Goal: Find specific page/section: Find specific page/section

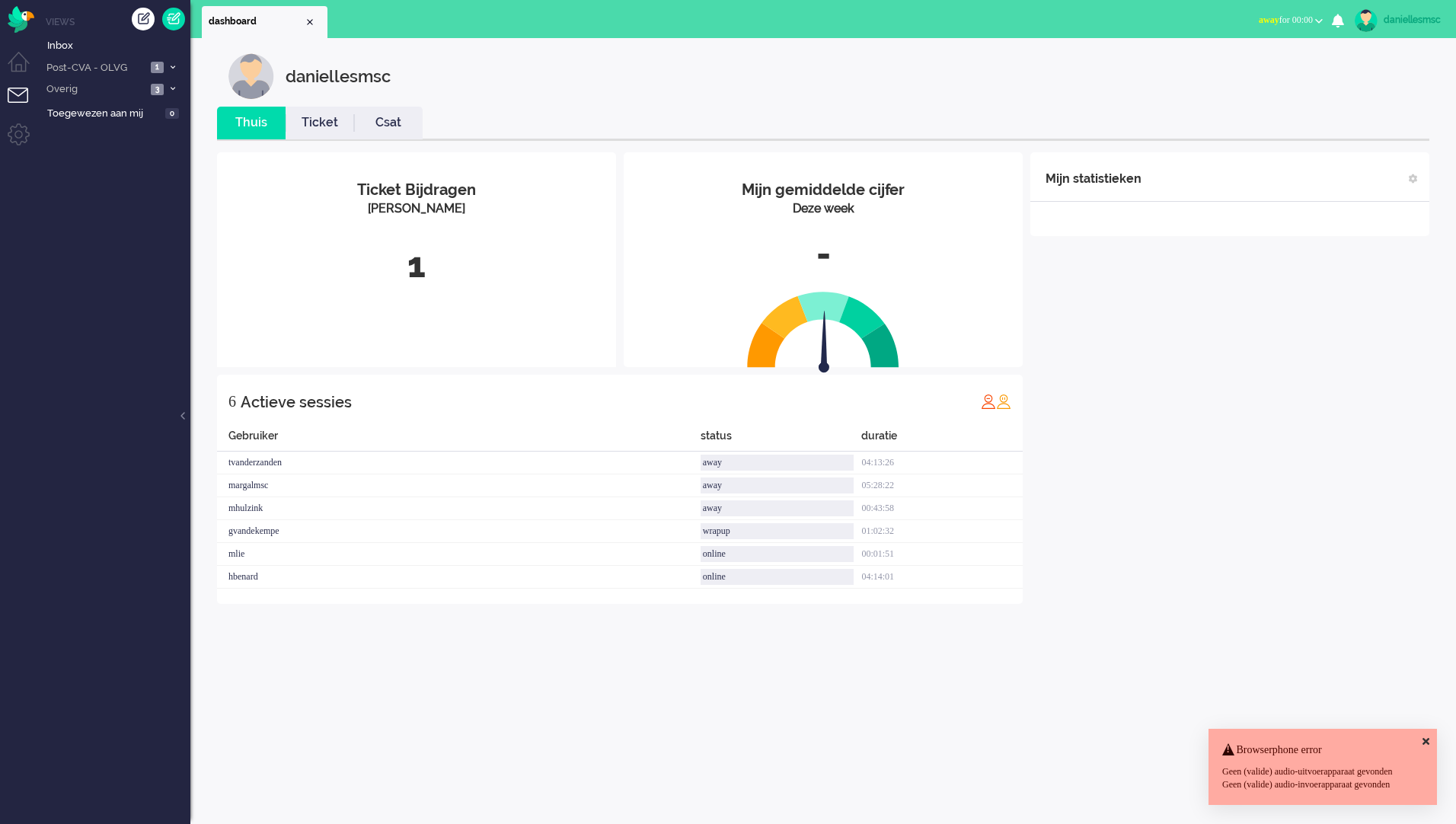
click at [1439, 713] on div "daniellesmsc Thuis Ticket Csat Mijn gemiddelde cijfer Deze week - Ticket Bijdra…" at bounding box center [823, 431] width 1265 height 786
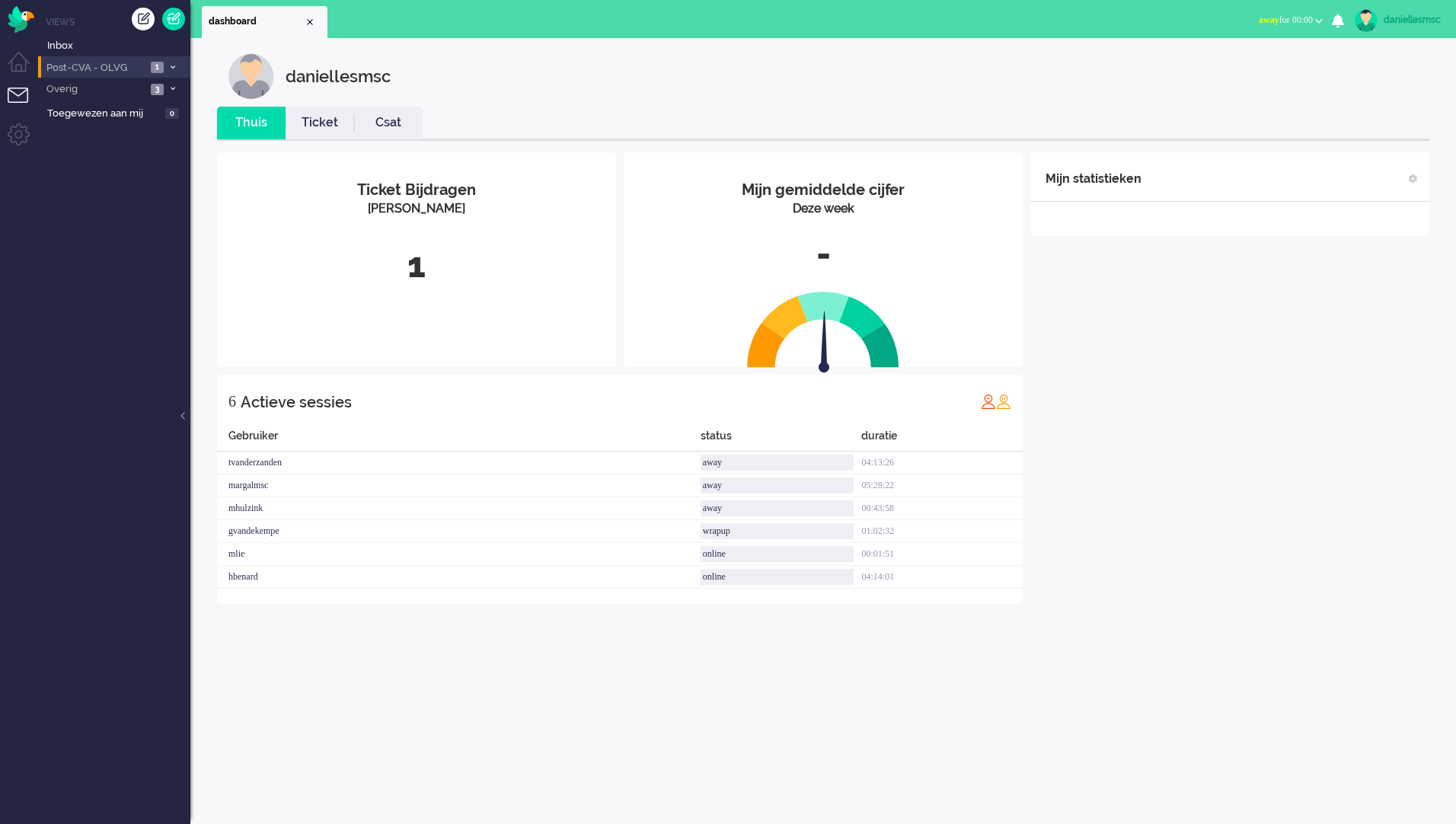
click at [83, 73] on span "Post-CVA - OLVG" at bounding box center [95, 68] width 102 height 15
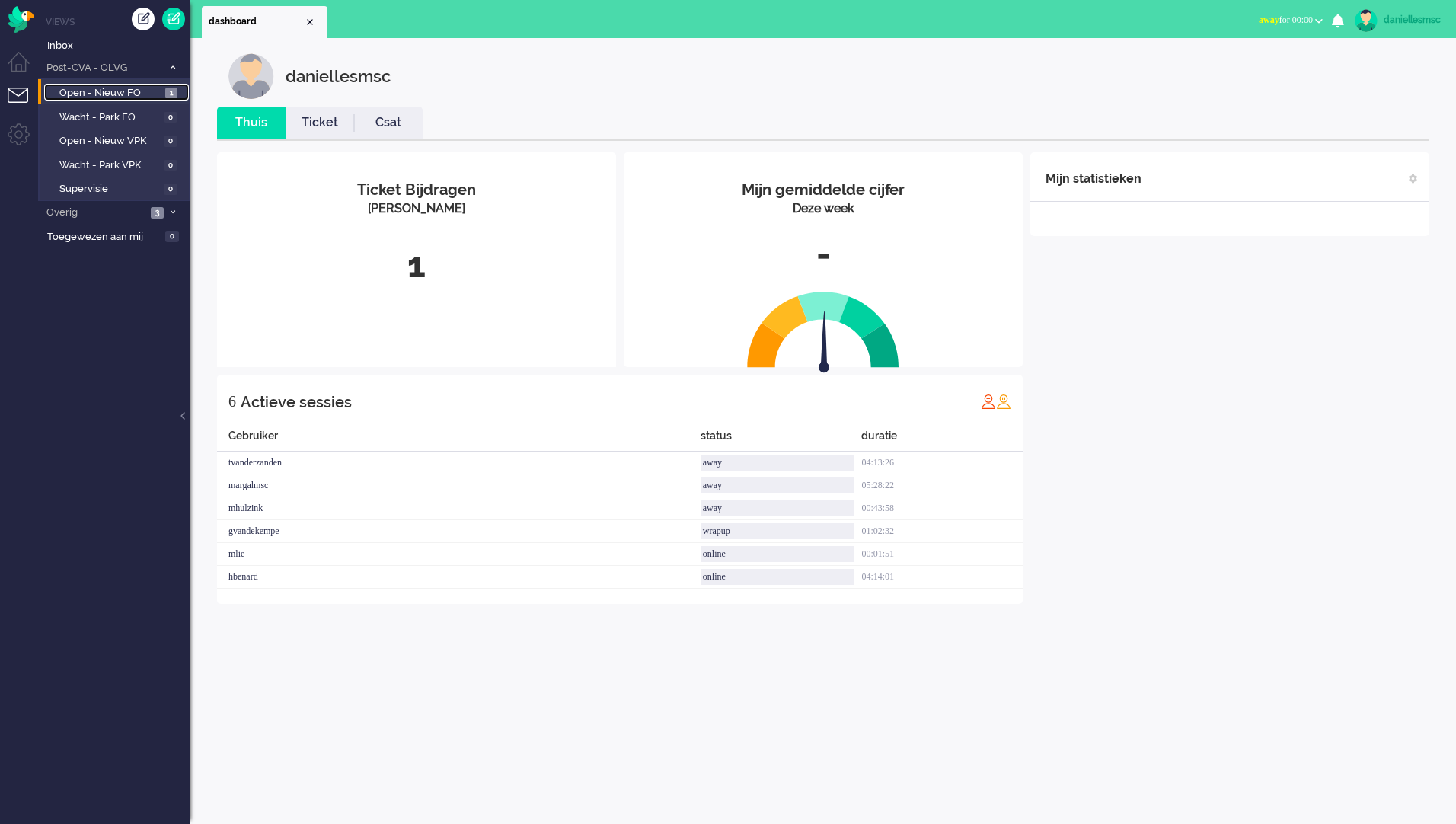
click at [126, 98] on span "Open - Nieuw FO" at bounding box center [110, 93] width 102 height 15
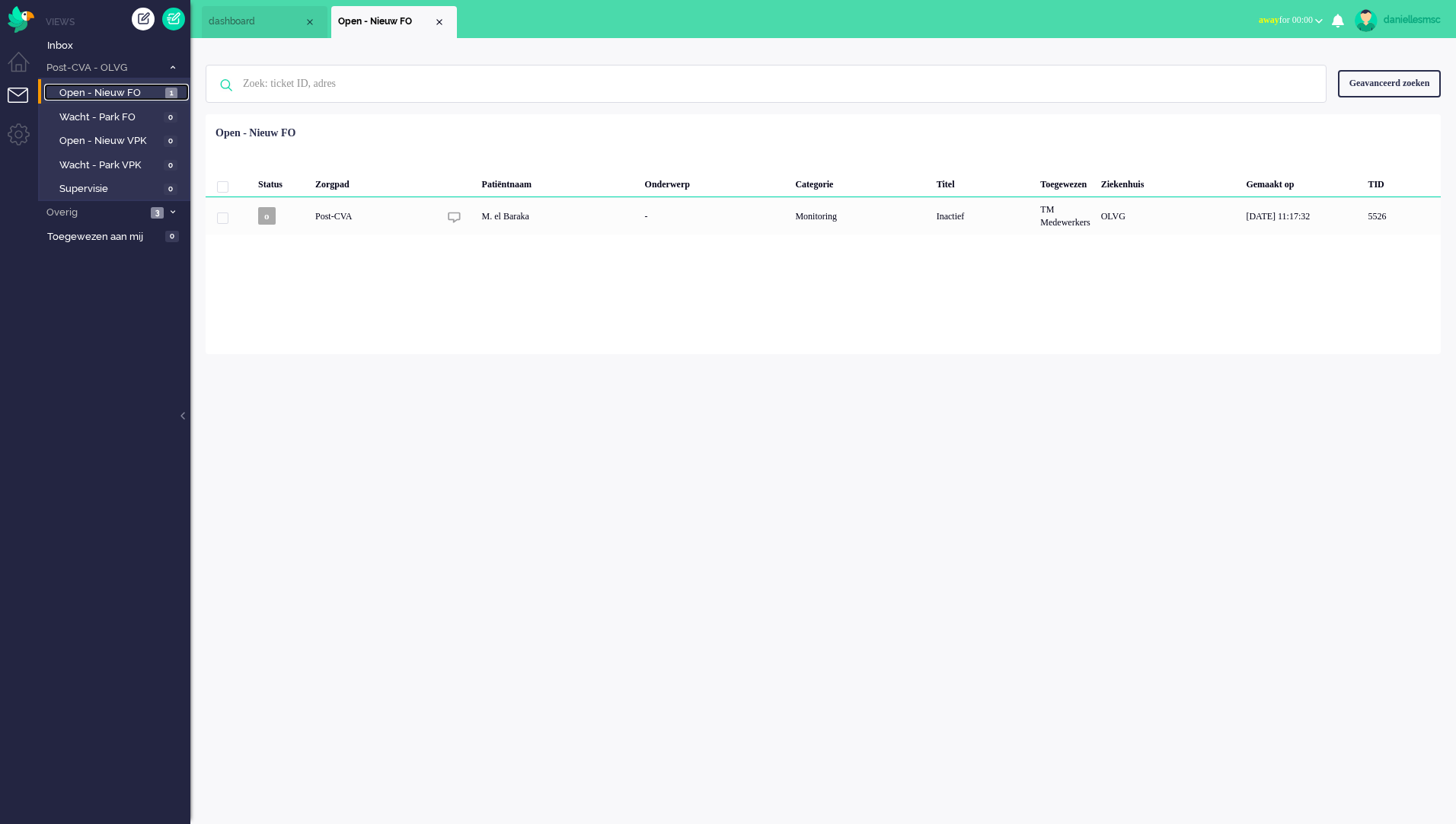
click at [126, 98] on span "Open - Nieuw FO" at bounding box center [110, 93] width 102 height 15
click at [26, 21] on img "Omnidesk" at bounding box center [21, 19] width 26 height 26
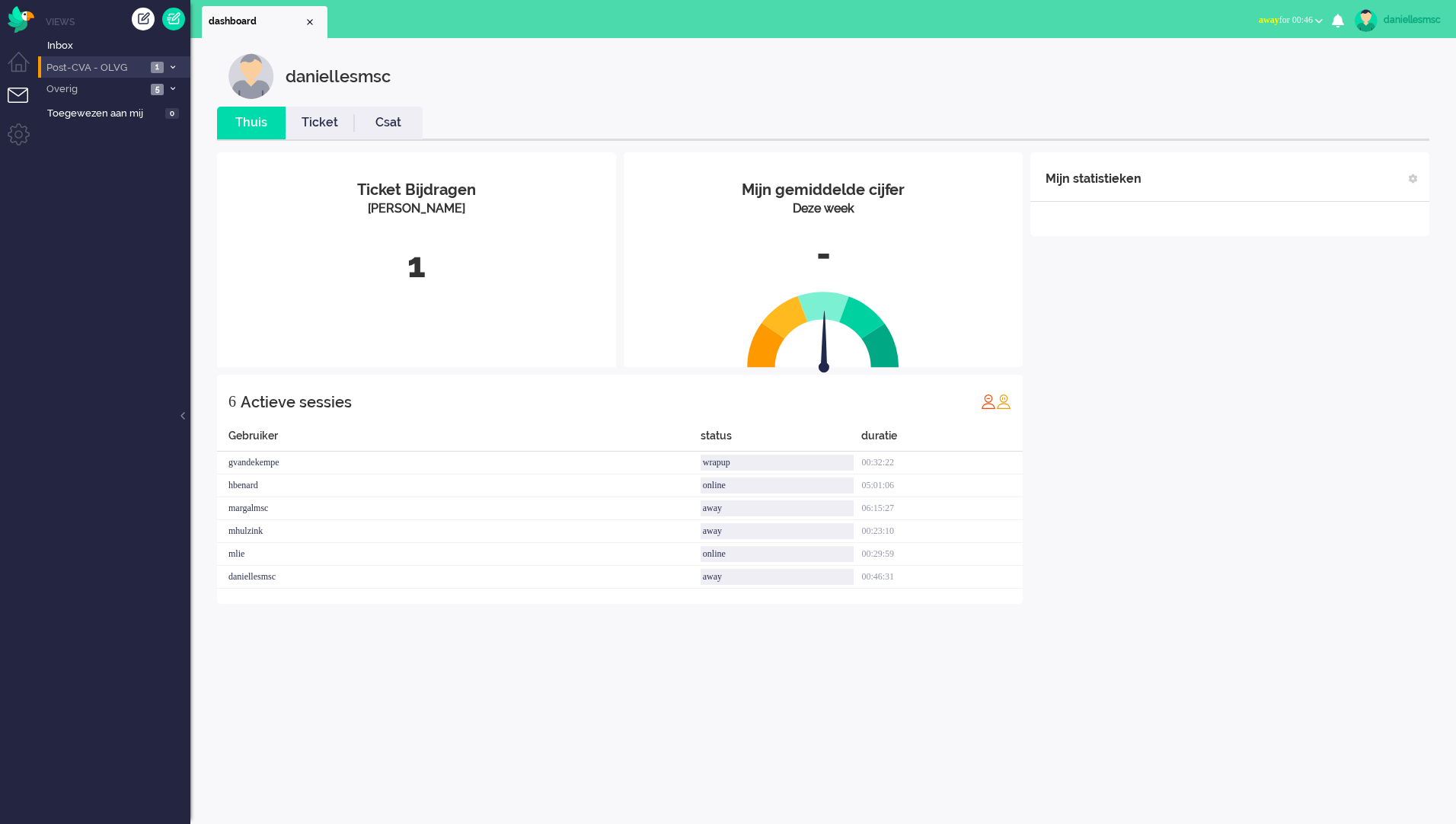
click at [93, 71] on span "Post-CVA - OLVG" at bounding box center [95, 68] width 102 height 15
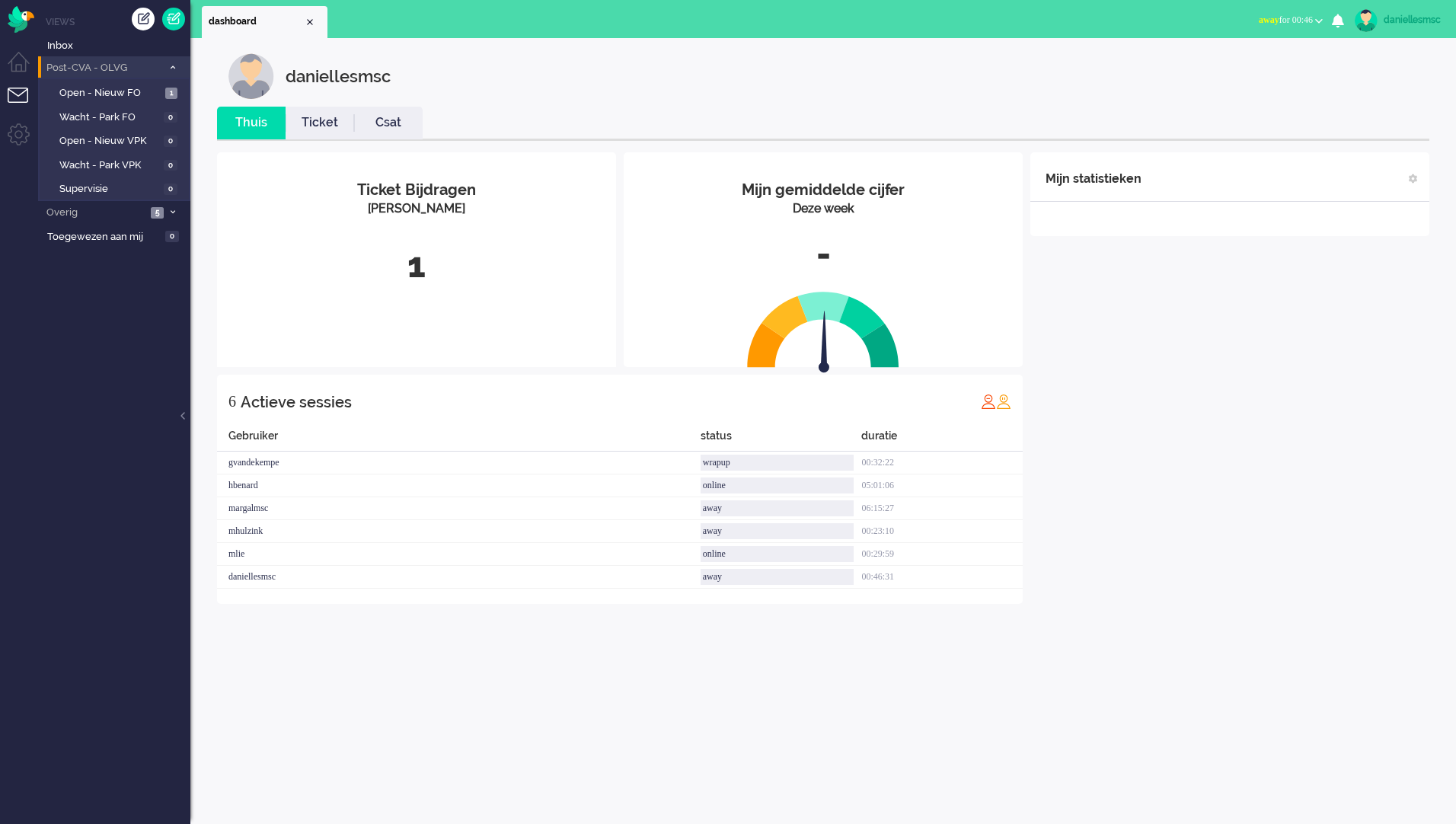
click at [93, 71] on span "Post-CVA - OLVG" at bounding box center [103, 68] width 118 height 15
